Goal: Transaction & Acquisition: Book appointment/travel/reservation

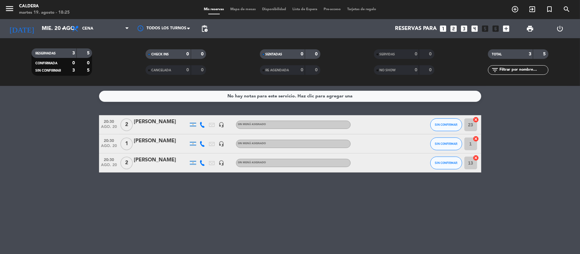
click at [456, 28] on icon "looks_two" at bounding box center [454, 29] width 8 height 8
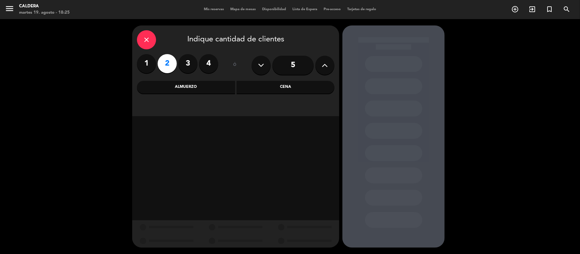
drag, startPoint x: 273, startPoint y: 86, endPoint x: 269, endPoint y: 88, distance: 4.2
click at [272, 86] on div "Cena" at bounding box center [286, 87] width 98 height 13
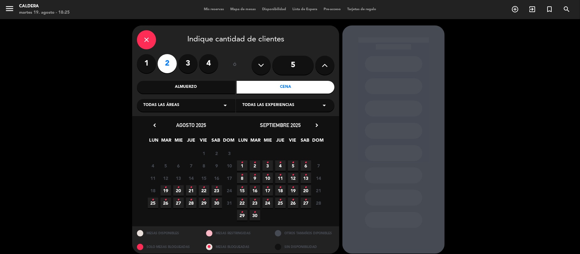
click at [176, 188] on span "20 •" at bounding box center [178, 190] width 11 height 11
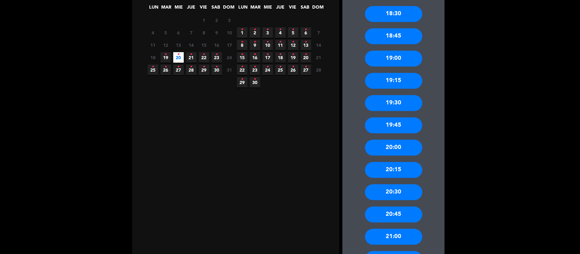
scroll to position [218, 0]
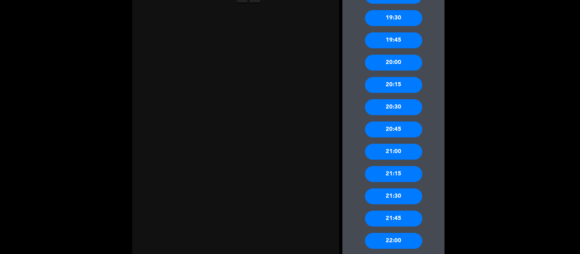
click at [404, 195] on div "21:30" at bounding box center [393, 197] width 57 height 16
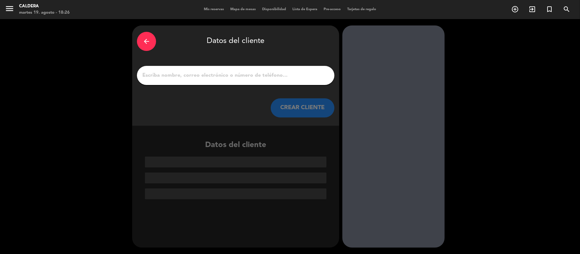
click at [238, 72] on input "1" at bounding box center [236, 75] width 188 height 9
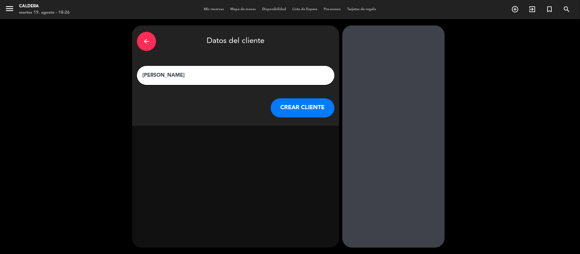
type input "[PERSON_NAME]"
click at [277, 107] on button "CREAR CLIENTE" at bounding box center [303, 107] width 64 height 19
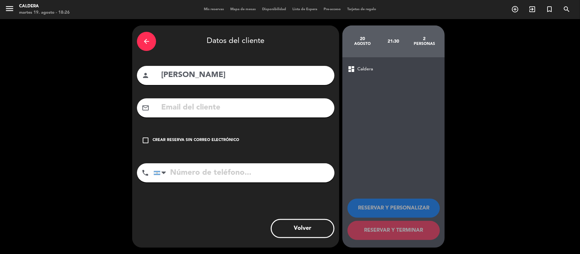
click at [209, 140] on div "Crear reserva sin correo electrónico" at bounding box center [196, 140] width 87 height 6
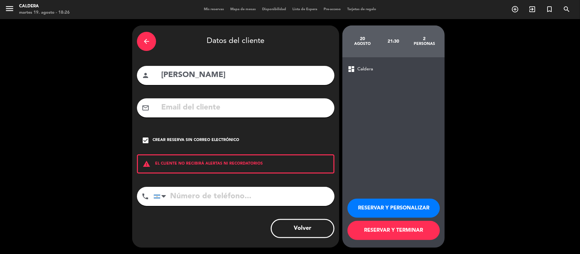
click at [228, 194] on input "tel" at bounding box center [244, 196] width 181 height 19
click at [400, 228] on button "RESERVAR Y TERMINAR" at bounding box center [394, 230] width 92 height 19
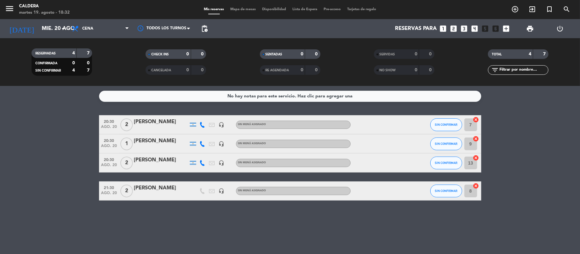
click at [58, 135] on bookings-row "20:30 ago. 20 2 [PERSON_NAME] headset_mic Sin menú asignado SIN CONFIRMAR 7 can…" at bounding box center [290, 157] width 580 height 85
